Goal: Unclear

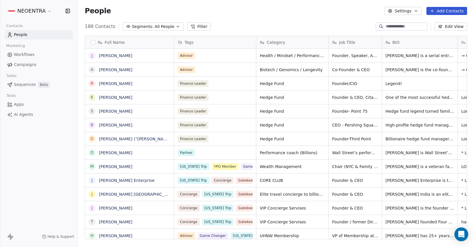
scroll to position [218, 396]
